Goal: Task Accomplishment & Management: Use online tool/utility

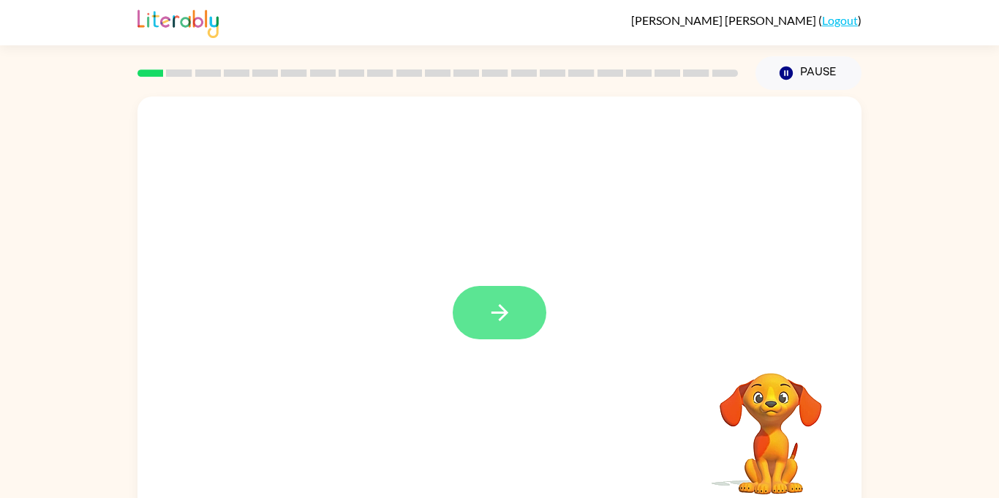
click at [505, 316] on icon "button" at bounding box center [500, 313] width 26 height 26
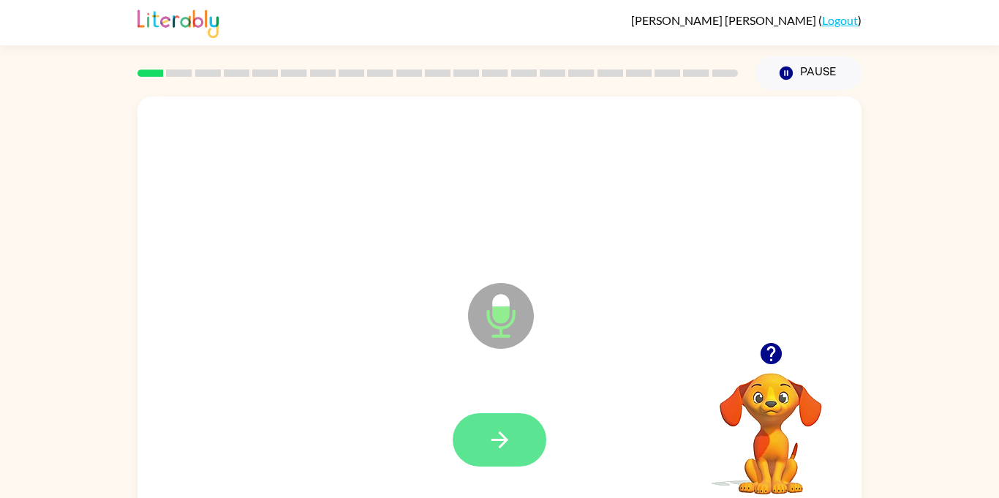
click at [496, 453] on button "button" at bounding box center [500, 439] width 94 height 53
click at [502, 454] on button "button" at bounding box center [500, 439] width 94 height 53
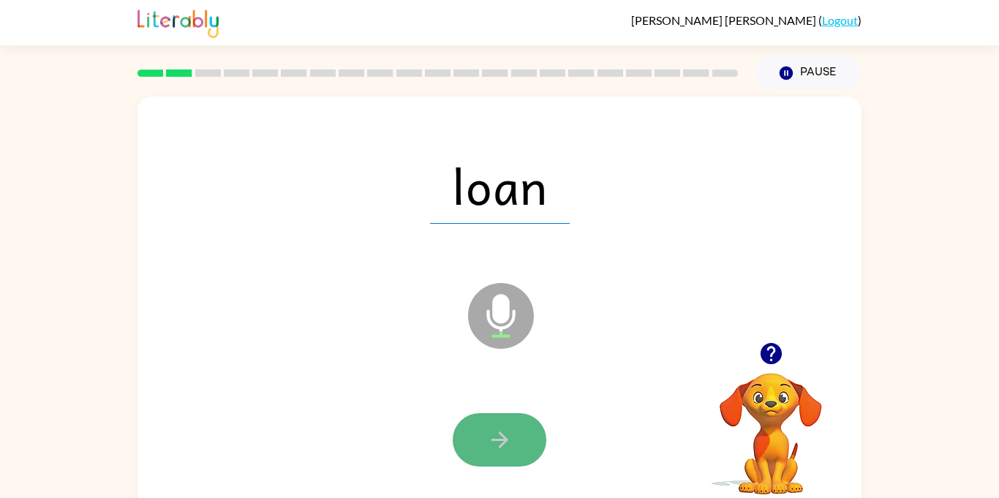
click at [495, 451] on icon "button" at bounding box center [500, 440] width 26 height 26
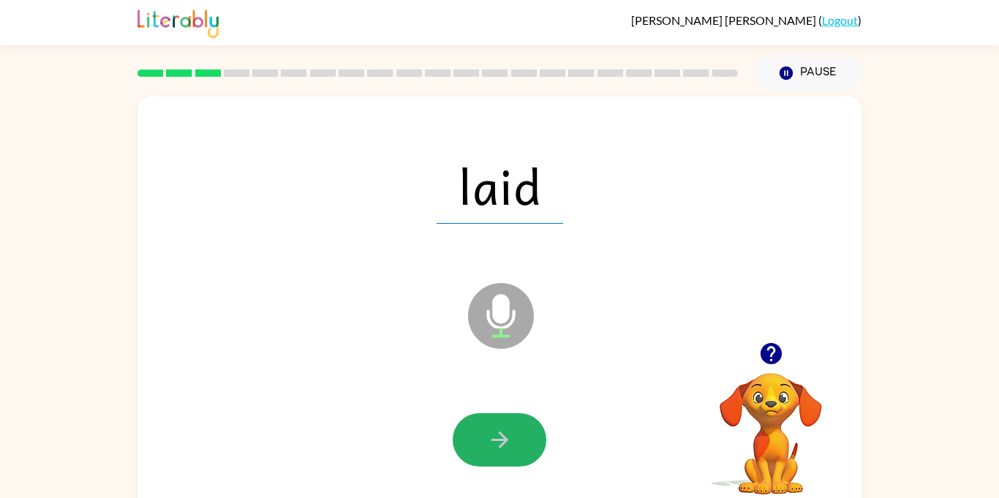
click at [495, 451] on icon "button" at bounding box center [500, 440] width 26 height 26
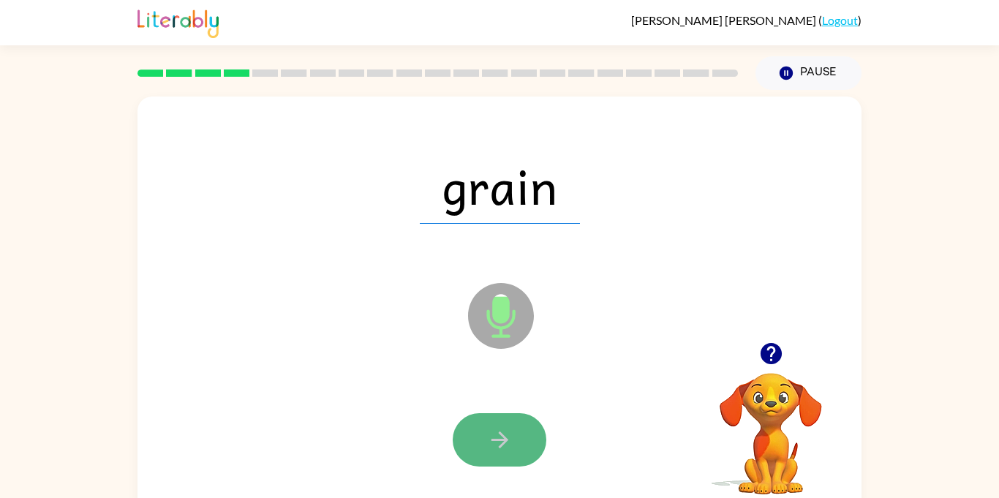
click at [497, 459] on button "button" at bounding box center [500, 439] width 94 height 53
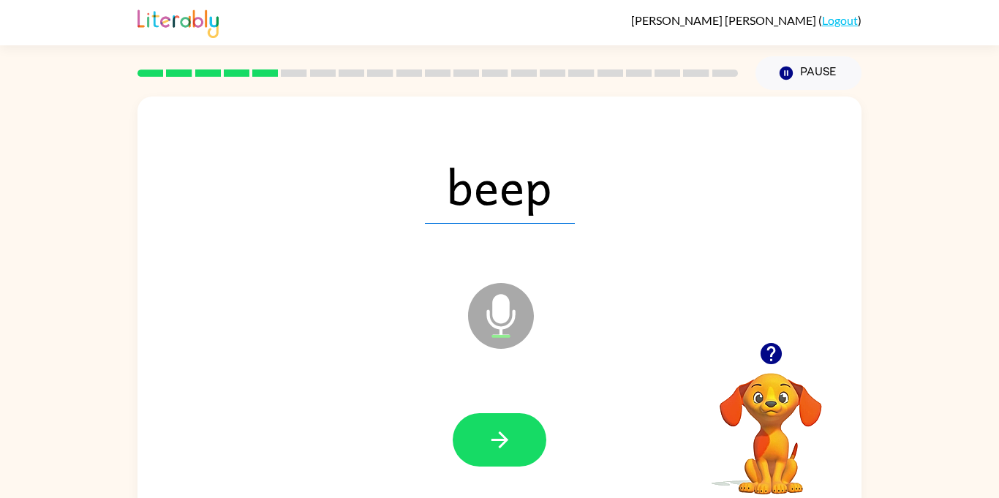
click at [498, 450] on icon "button" at bounding box center [500, 440] width 26 height 26
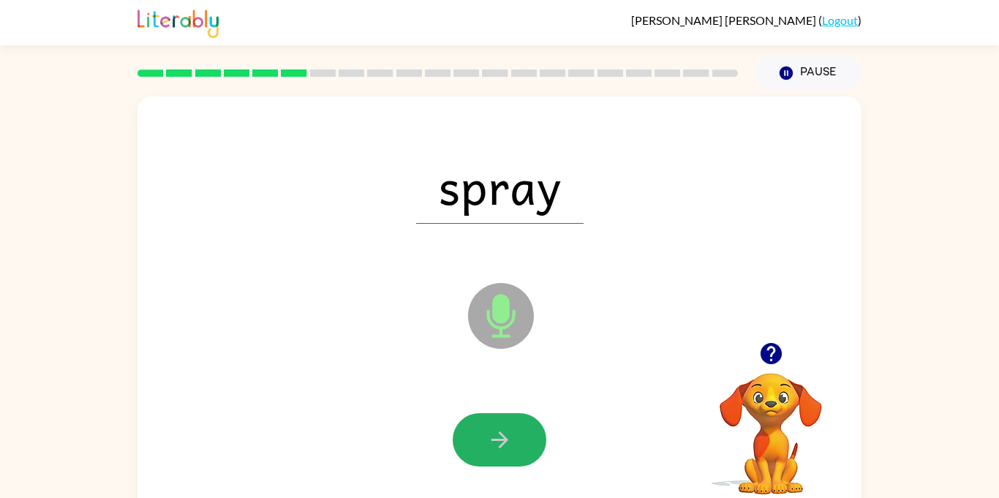
click at [498, 450] on icon "button" at bounding box center [500, 440] width 26 height 26
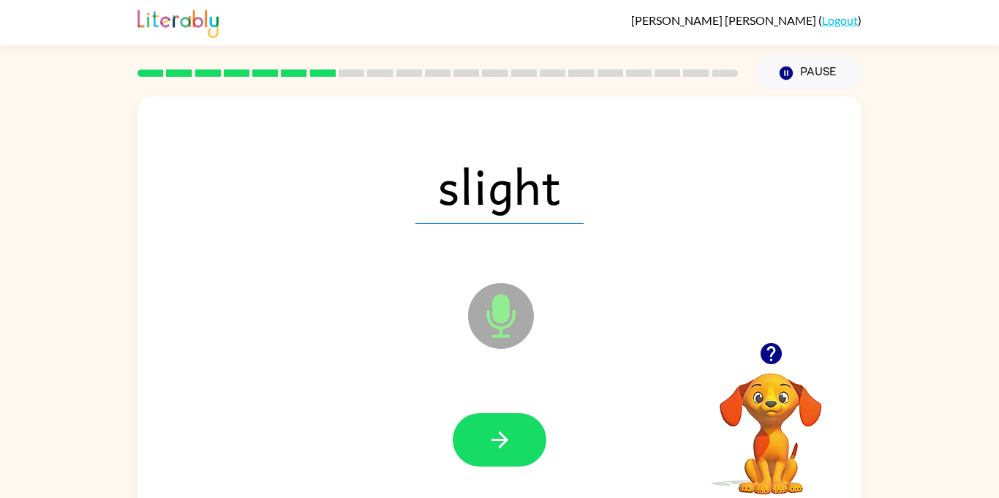
click at [498, 450] on icon "button" at bounding box center [500, 440] width 26 height 26
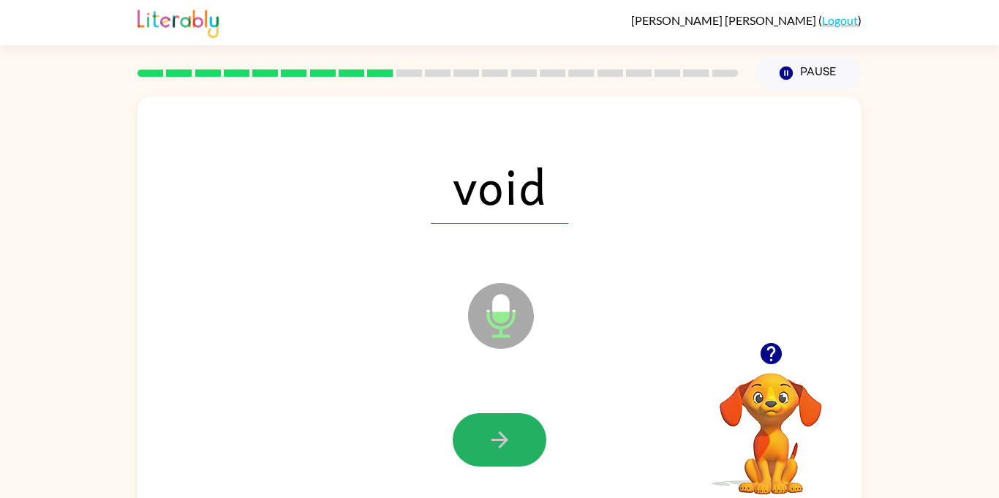
click at [498, 450] on icon "button" at bounding box center [500, 440] width 26 height 26
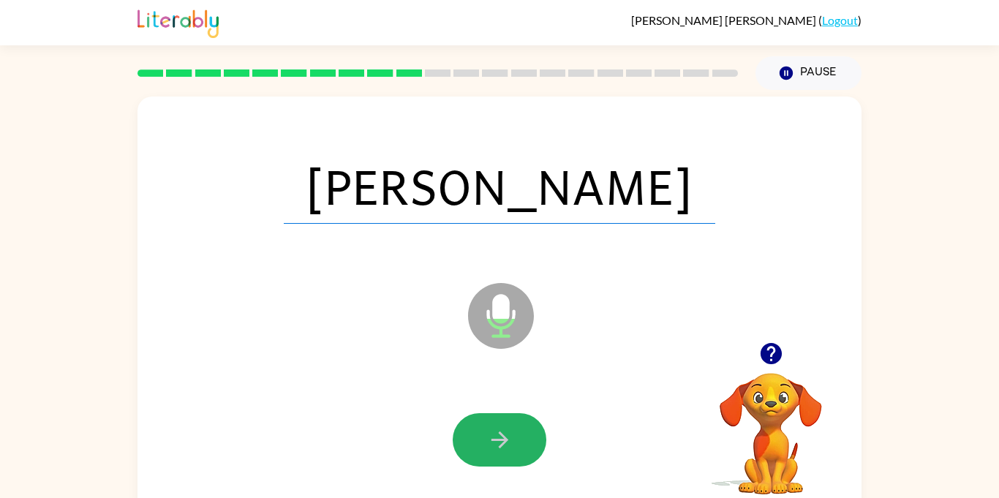
click at [498, 450] on icon "button" at bounding box center [500, 440] width 26 height 26
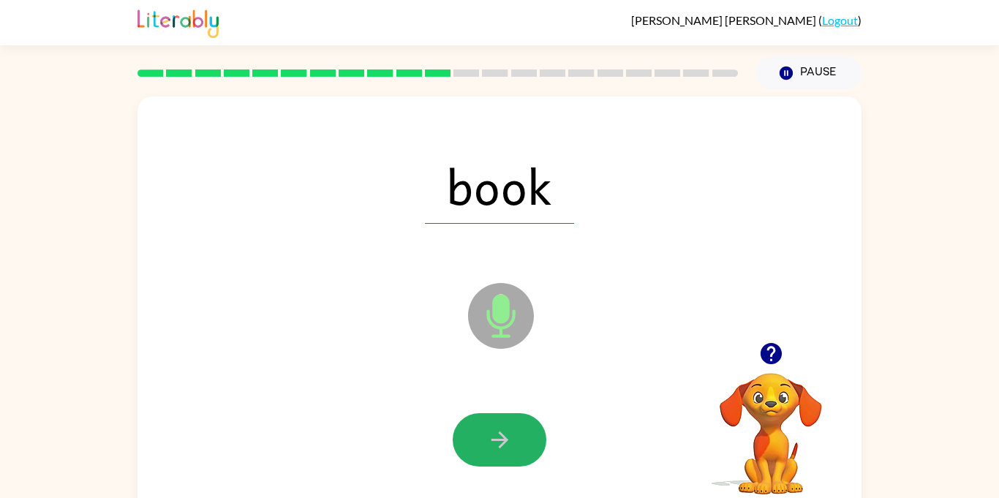
click at [498, 450] on icon "button" at bounding box center [500, 440] width 26 height 26
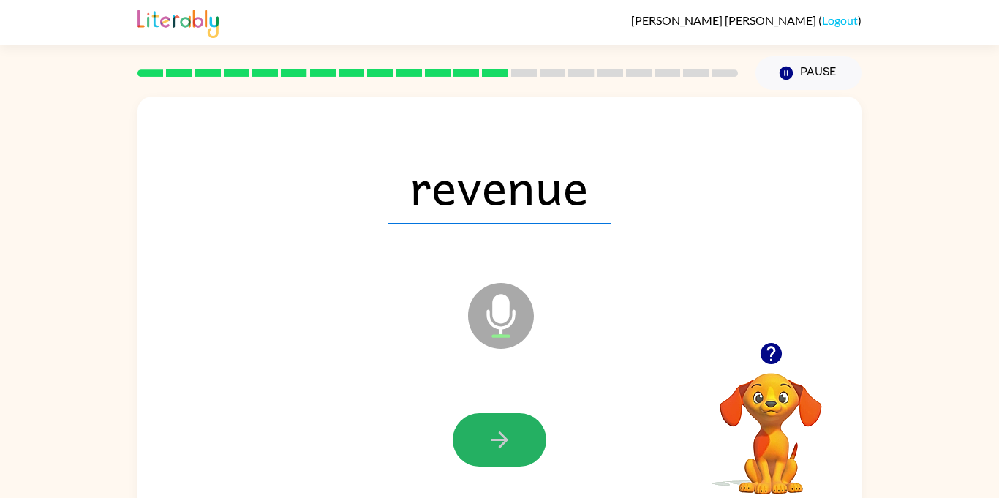
click at [498, 450] on icon "button" at bounding box center [500, 440] width 26 height 26
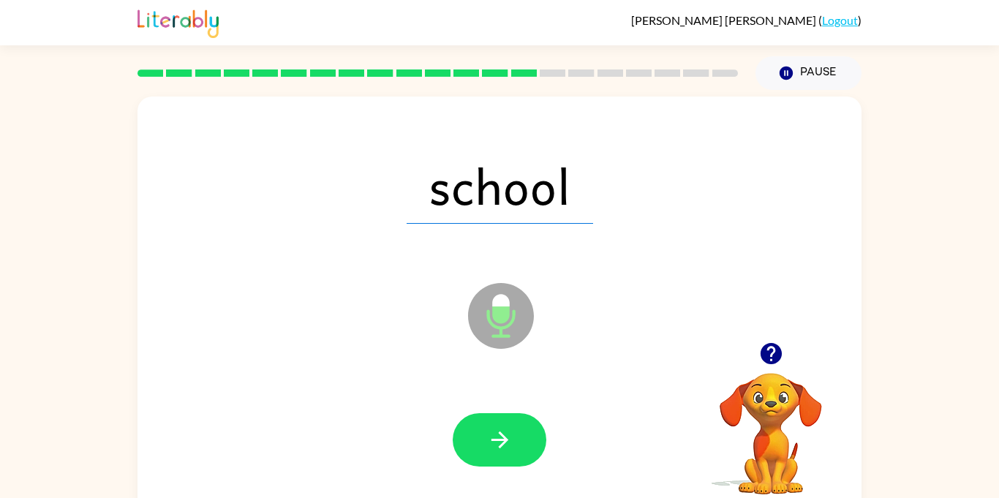
click at [498, 450] on icon "button" at bounding box center [500, 440] width 26 height 26
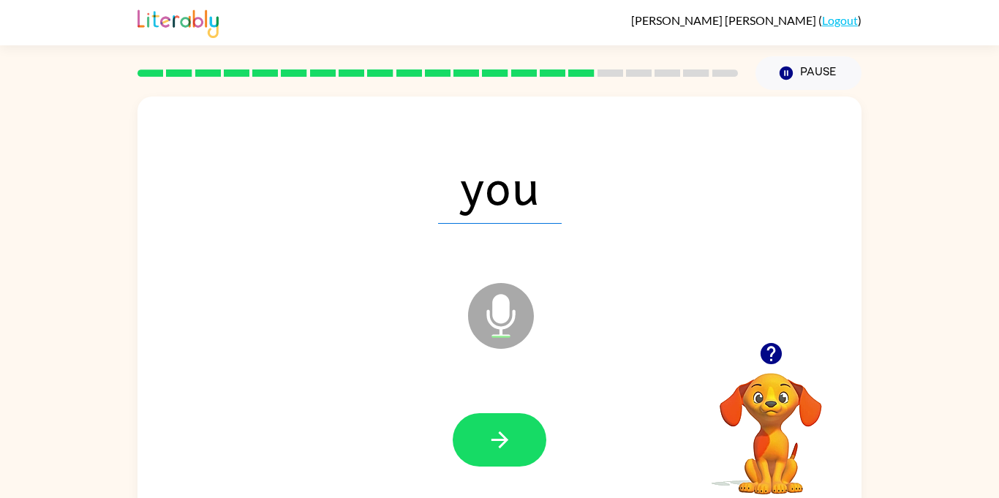
click at [498, 450] on icon "button" at bounding box center [500, 440] width 26 height 26
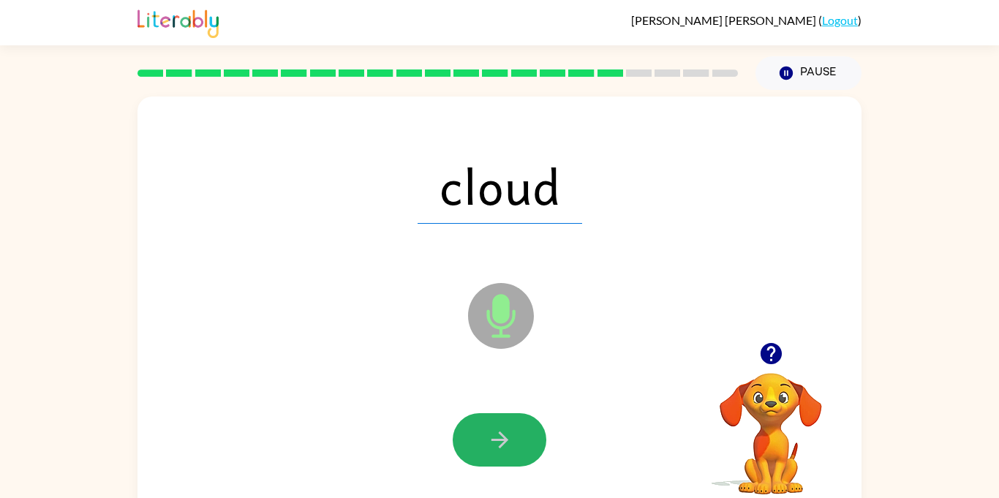
click at [498, 450] on icon "button" at bounding box center [500, 440] width 26 height 26
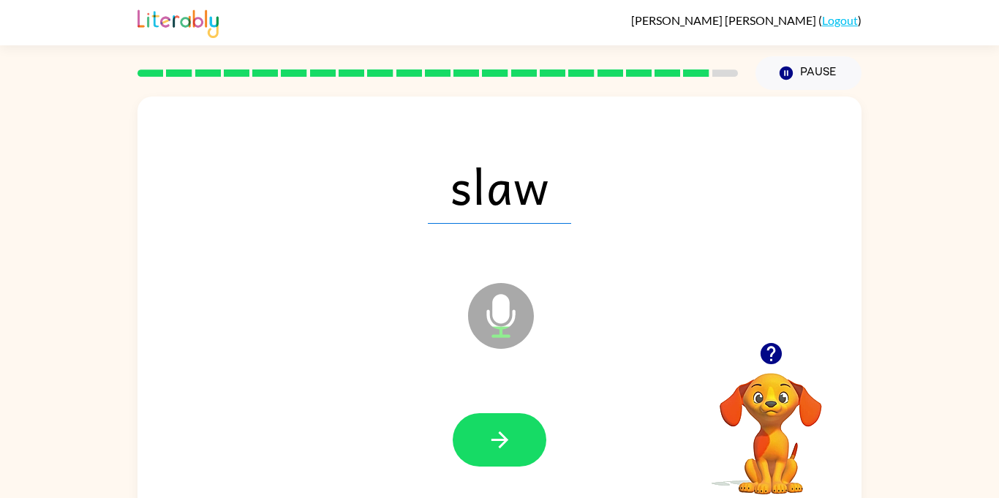
click at [498, 450] on icon "button" at bounding box center [500, 440] width 26 height 26
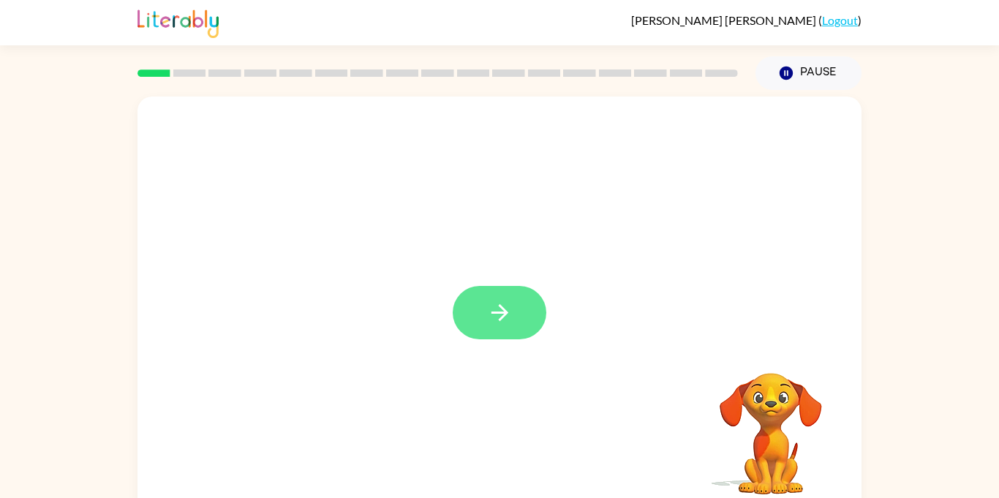
click at [503, 329] on button "button" at bounding box center [500, 312] width 94 height 53
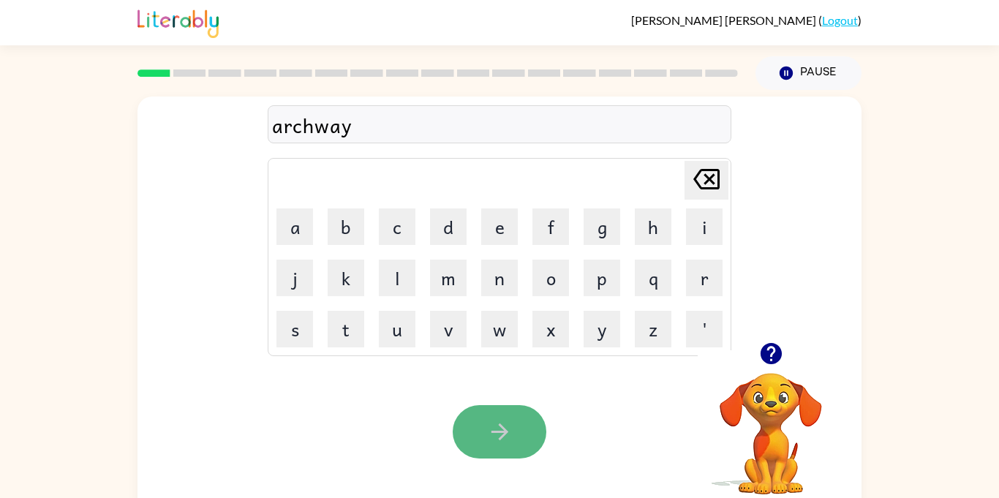
click at [468, 440] on button "button" at bounding box center [500, 431] width 94 height 53
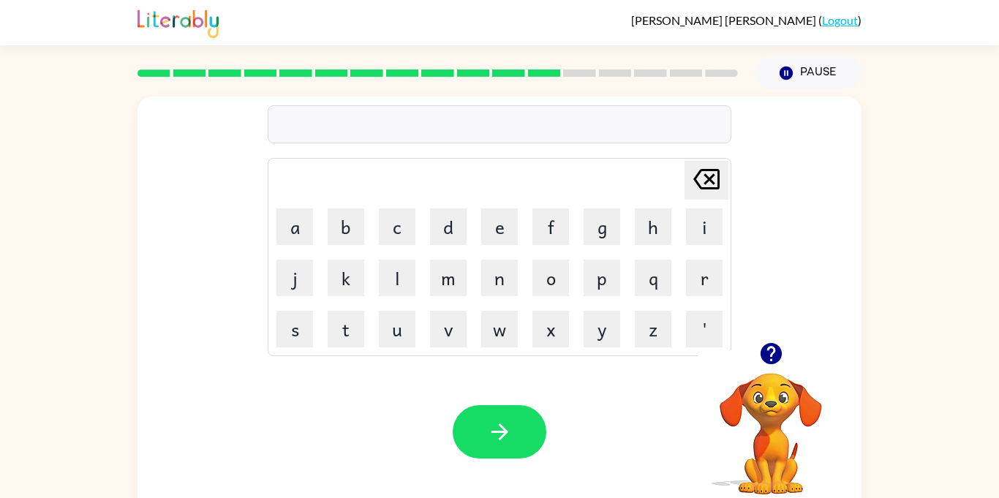
click at [771, 363] on icon "button" at bounding box center [770, 353] width 21 height 21
